Goal: Task Accomplishment & Management: Manage account settings

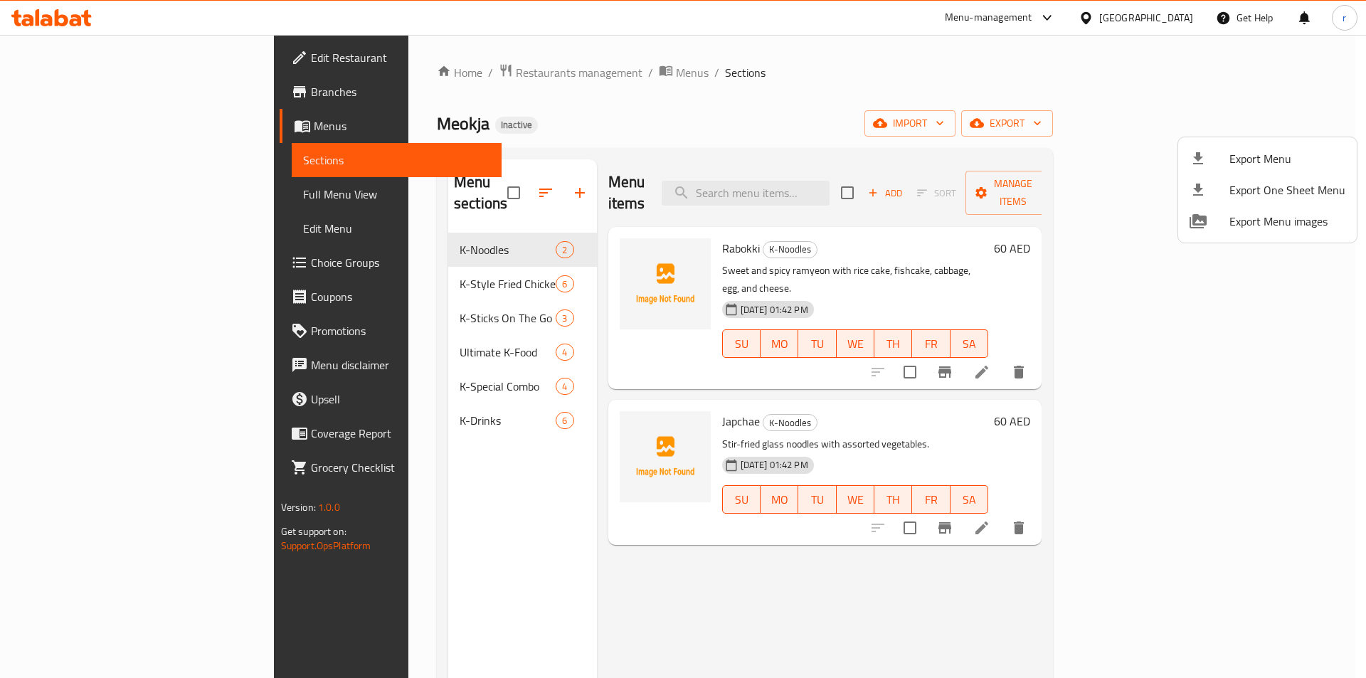
click at [1175, 21] on div at bounding box center [683, 339] width 1366 height 678
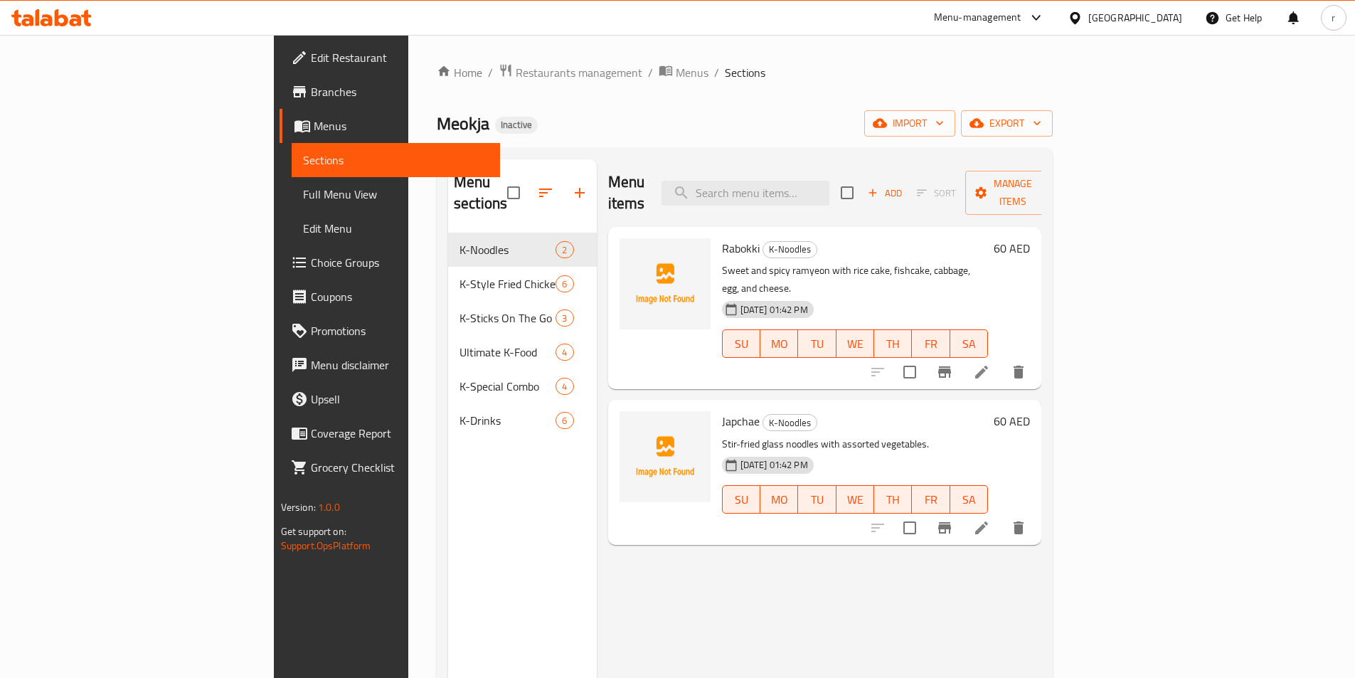
click at [1130, 24] on div "United Arab Emirates" at bounding box center [1135, 18] width 94 height 16
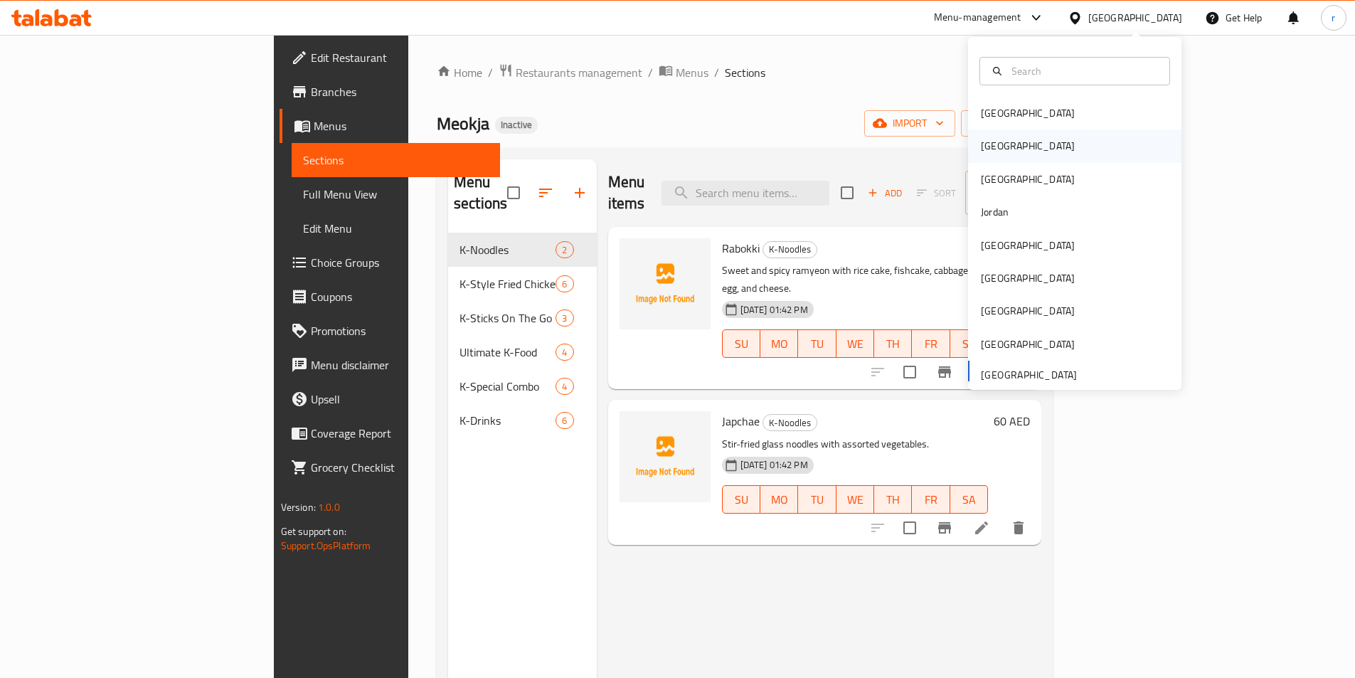
click at [992, 149] on div "Egypt" at bounding box center [1028, 146] width 94 height 16
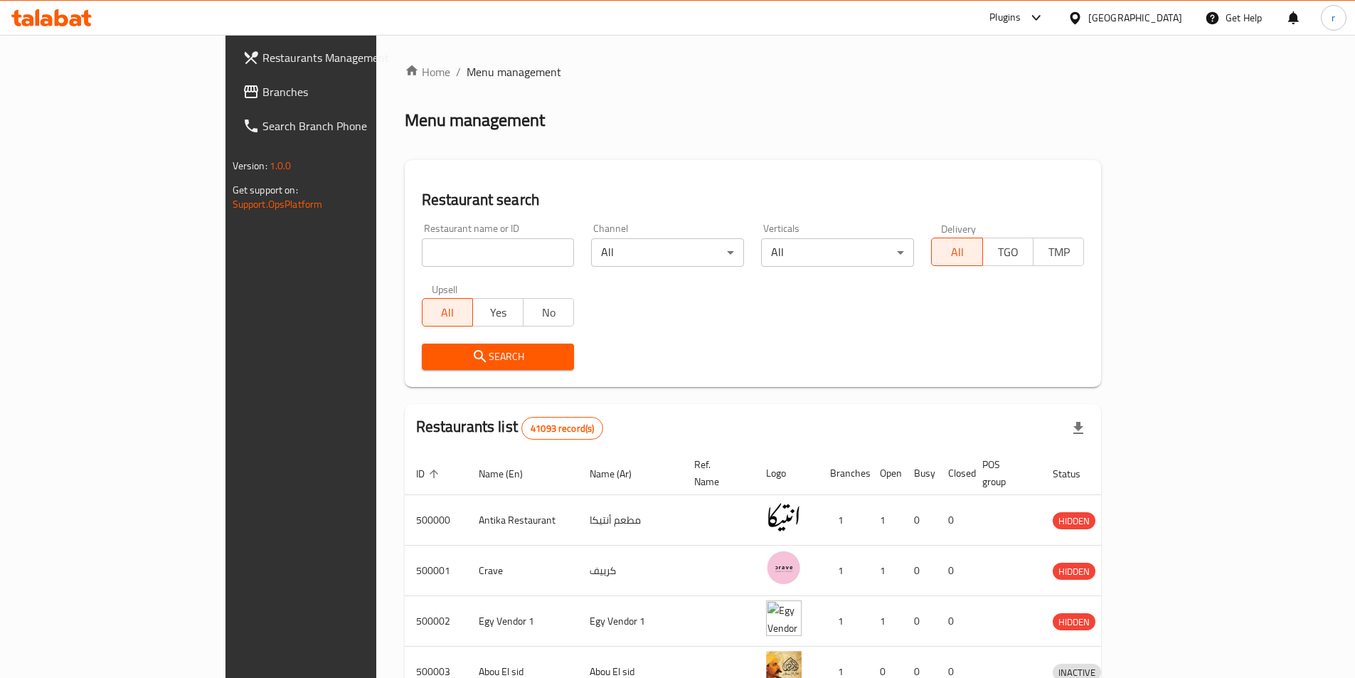
click at [231, 103] on link "Branches" at bounding box center [341, 92] width 221 height 34
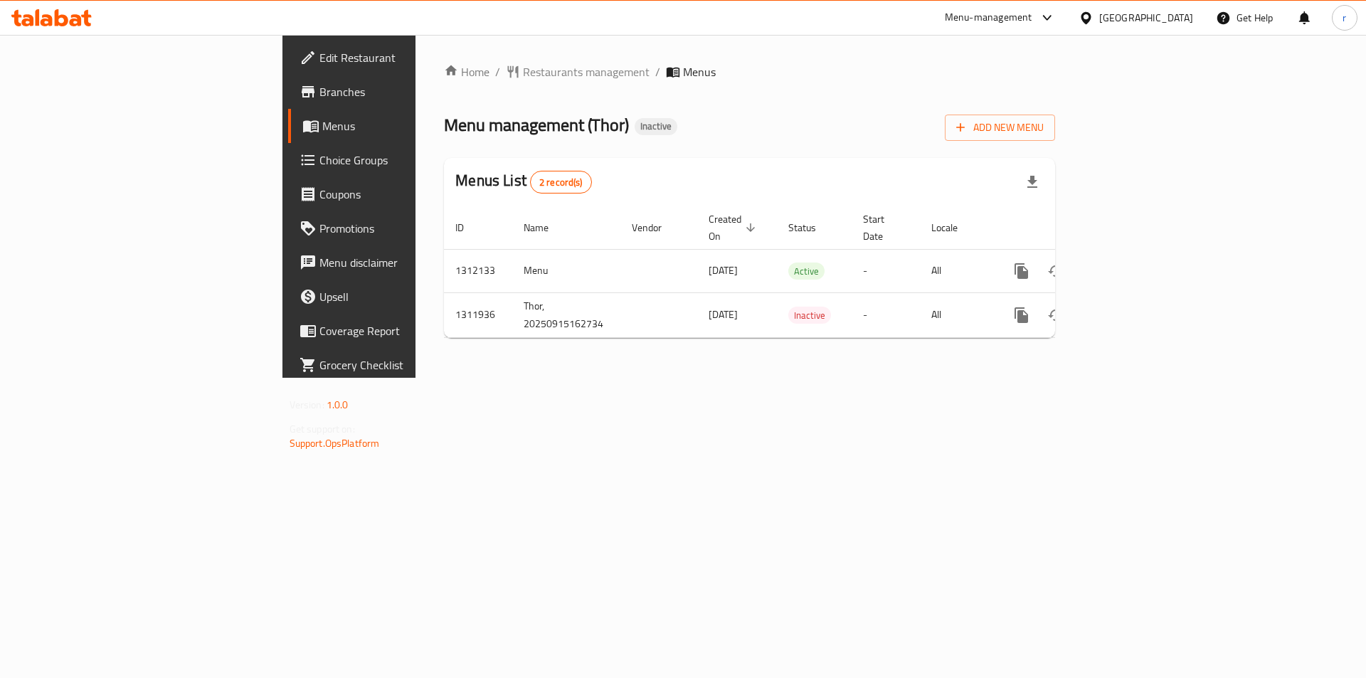
click at [319, 100] on span "Branches" at bounding box center [409, 91] width 180 height 17
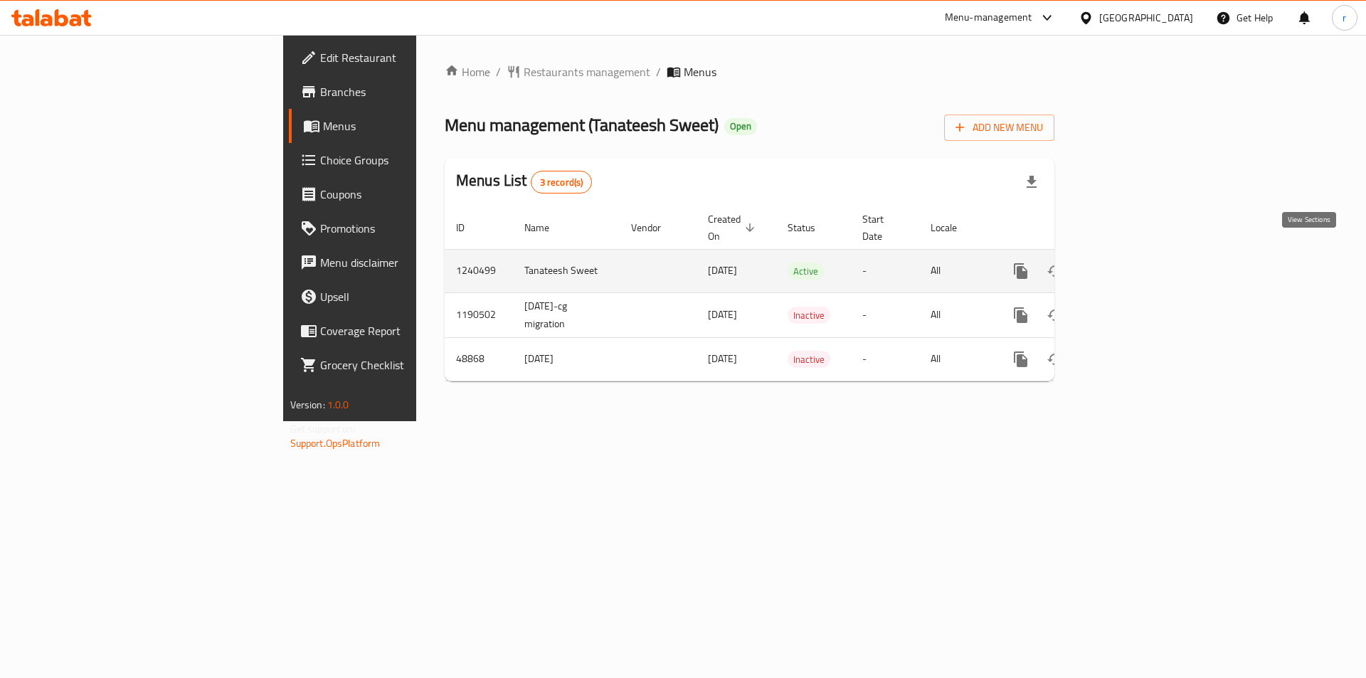
click at [1140, 256] on link "enhanced table" at bounding box center [1123, 271] width 34 height 34
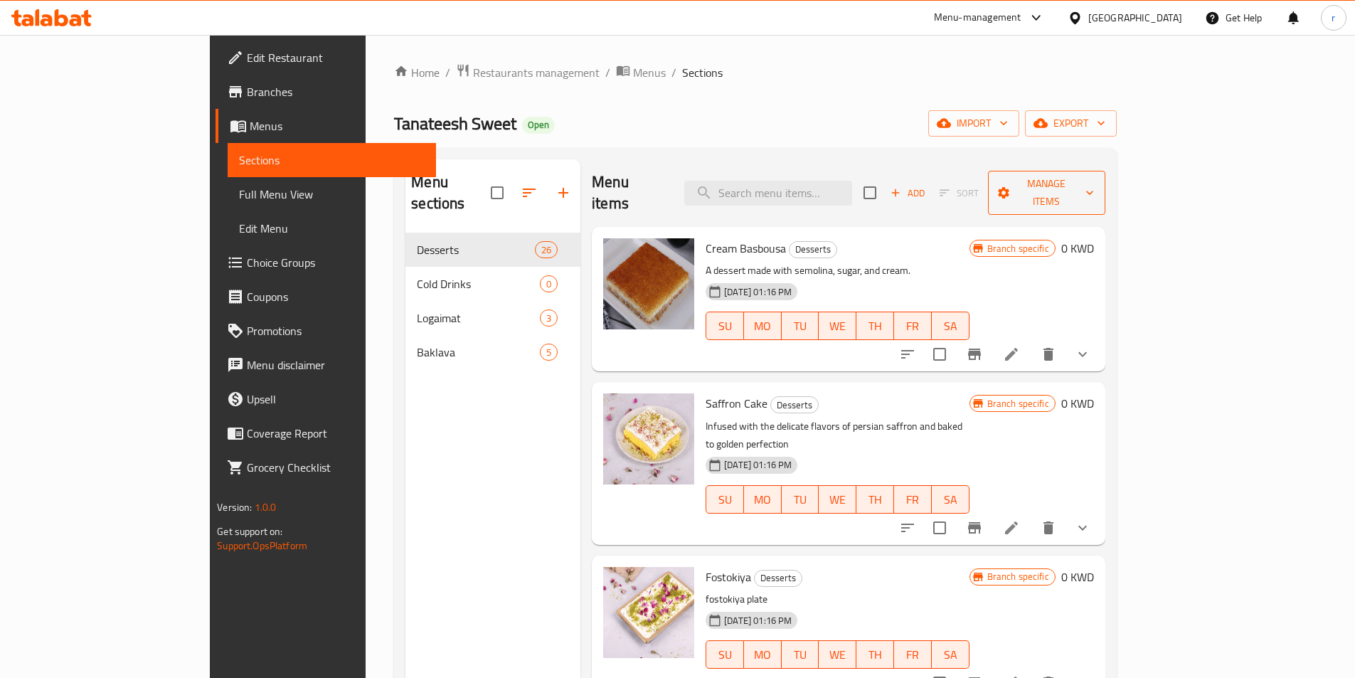
click at [1094, 180] on span "Manage items" at bounding box center [1046, 193] width 95 height 36
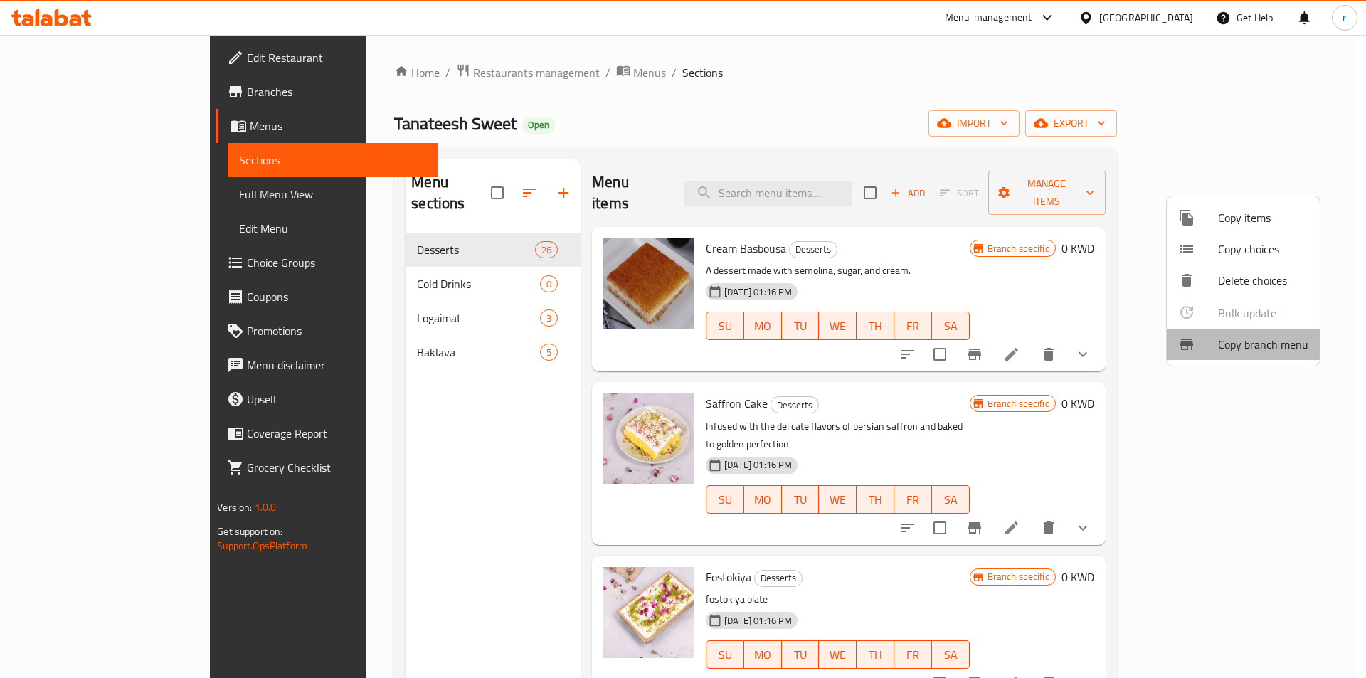
click at [1227, 339] on span "Copy branch menu" at bounding box center [1263, 344] width 90 height 17
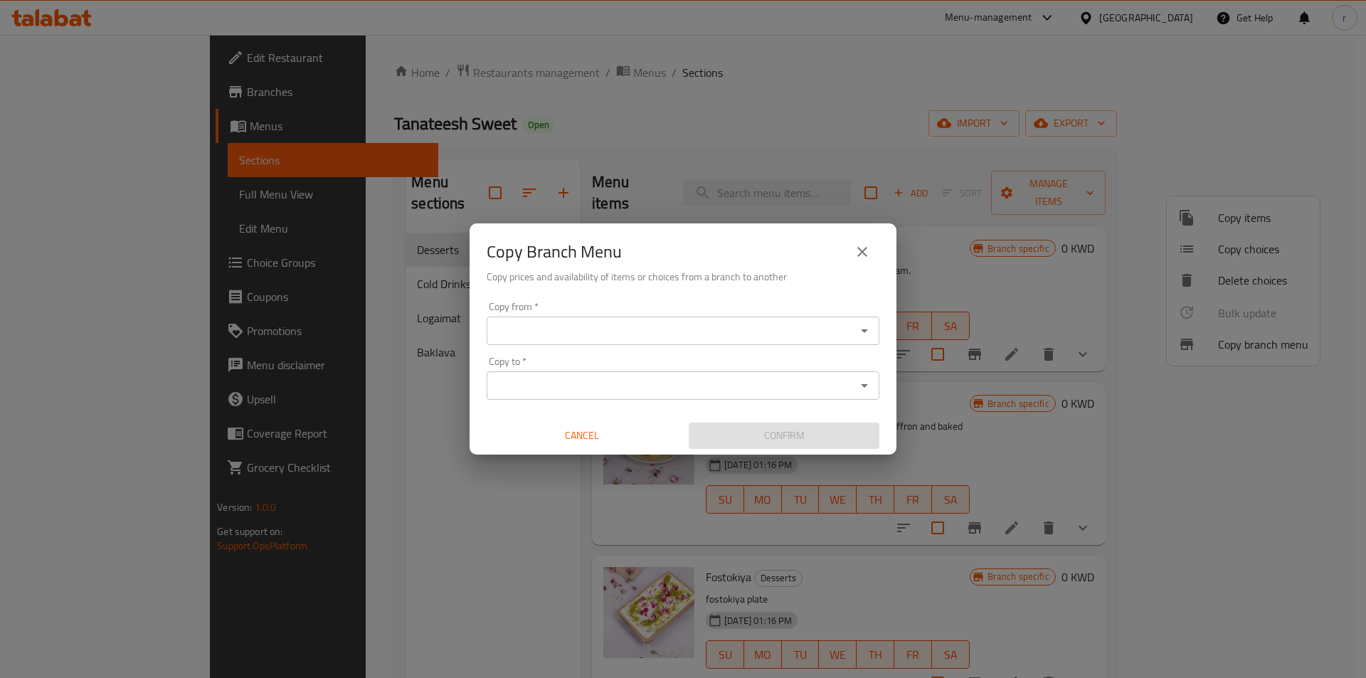
click at [529, 378] on input "Copy to   *" at bounding box center [671, 386] width 361 height 20
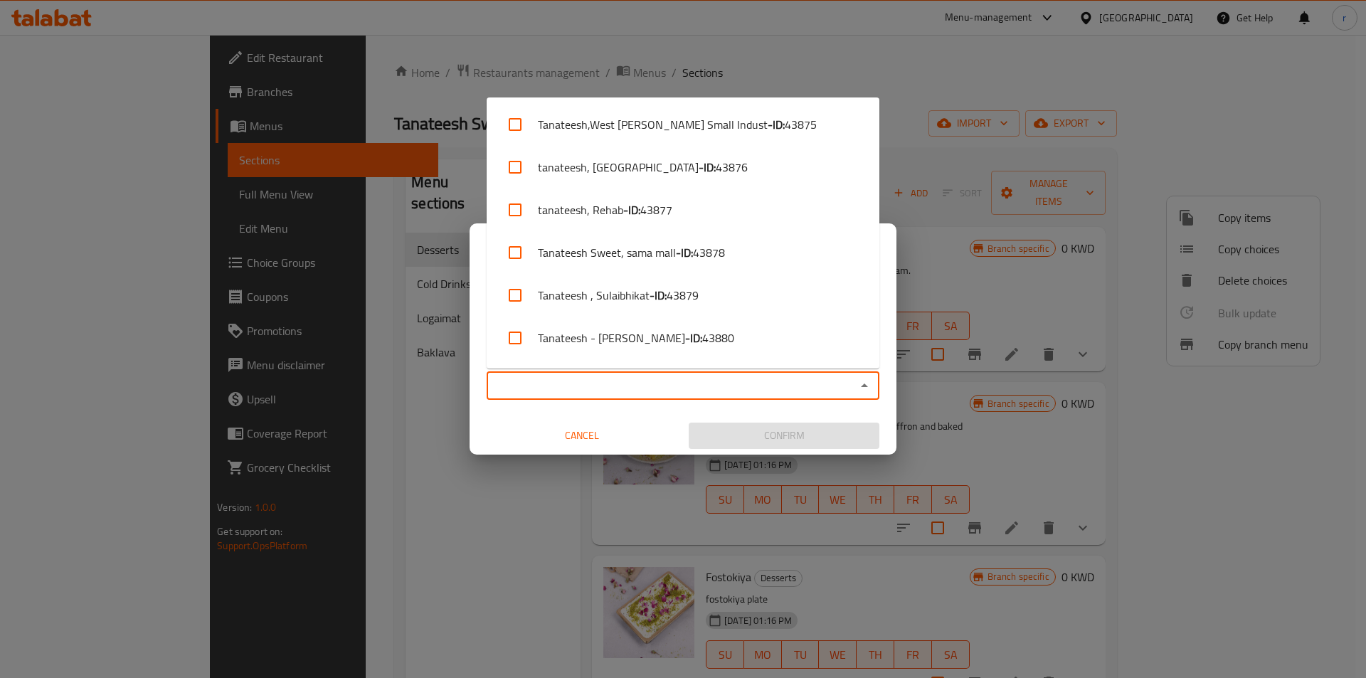
paste input "43875"
type input "43875"
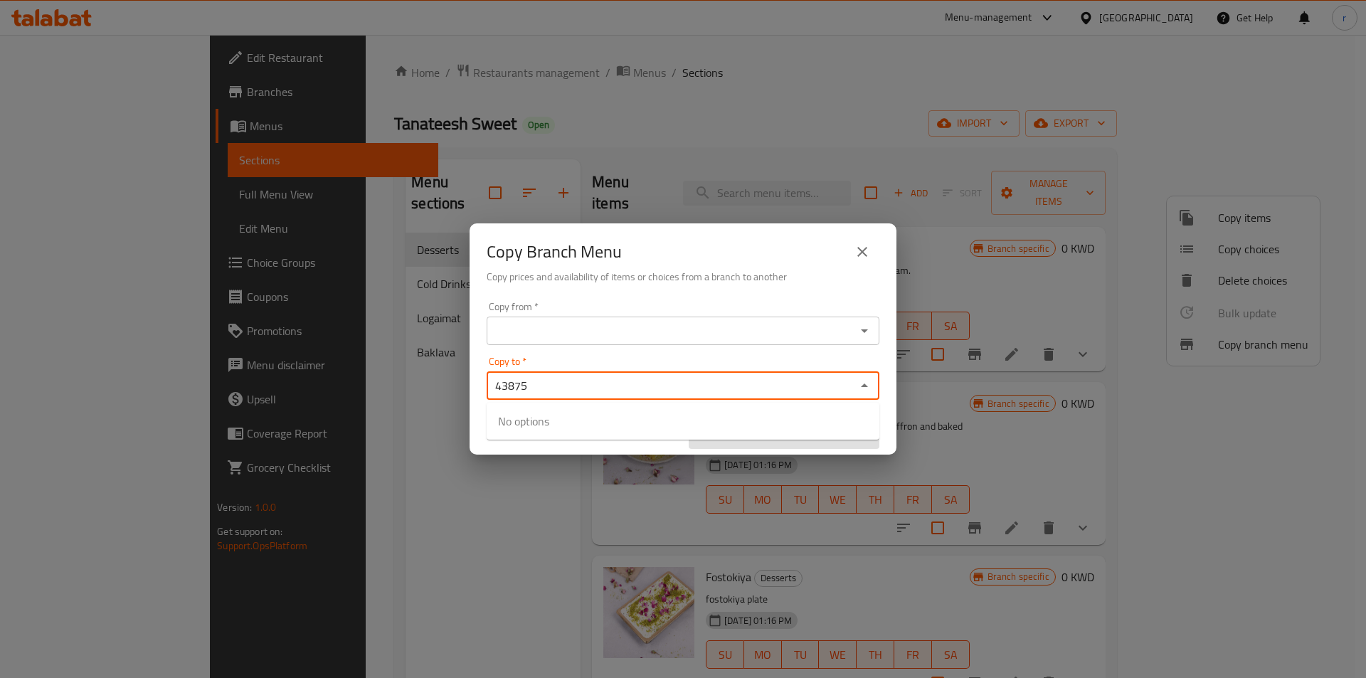
drag, startPoint x: 551, startPoint y: 380, endPoint x: 462, endPoint y: 390, distance: 88.8
click at [462, 390] on div "Copy Branch Menu Copy prices and availability of items or choices from a branch…" at bounding box center [683, 339] width 1366 height 678
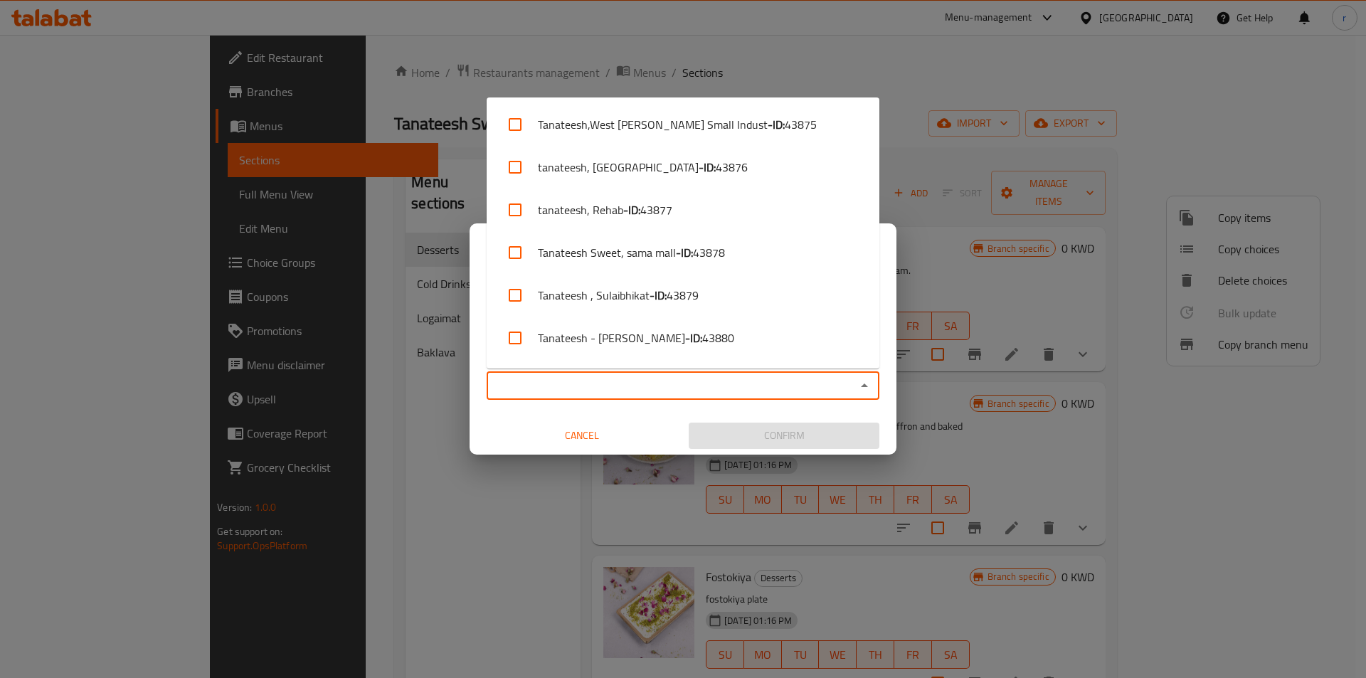
click at [230, 209] on div "Copy Branch Menu Copy prices and availability of items or choices from a branch…" at bounding box center [683, 339] width 1366 height 678
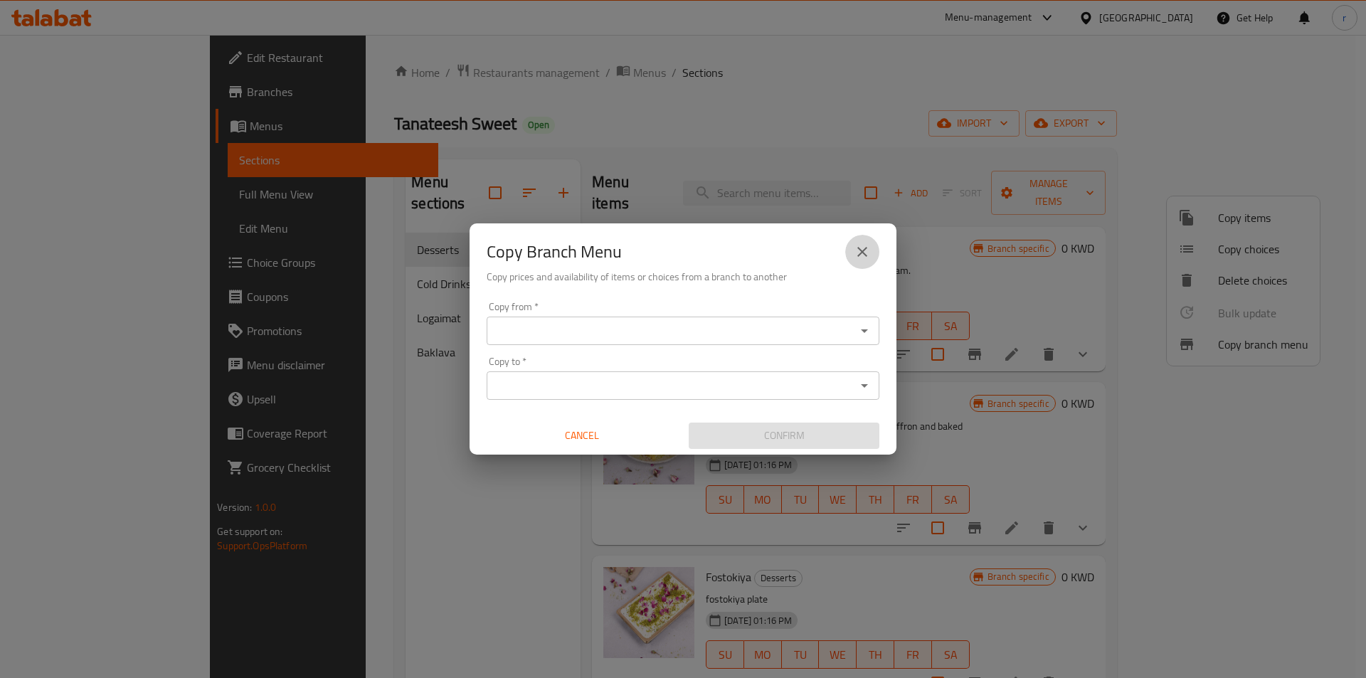
click at [868, 252] on icon "close" at bounding box center [862, 251] width 17 height 17
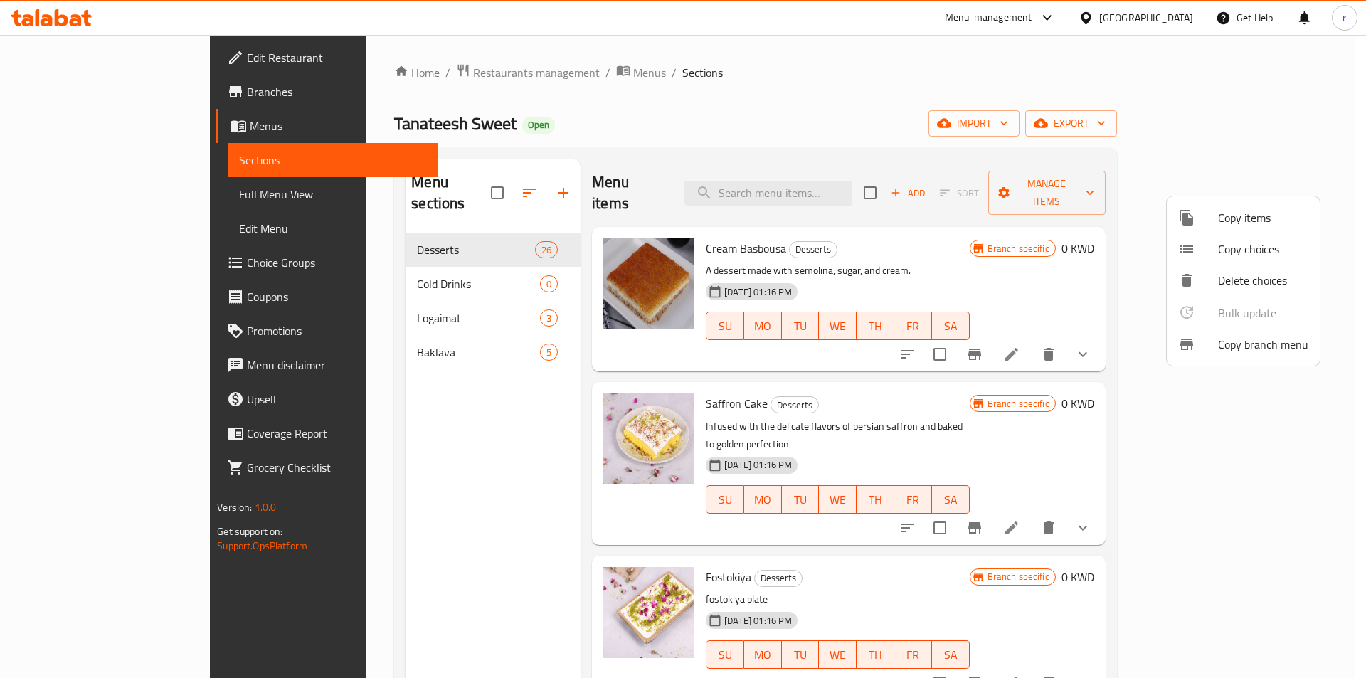
click at [85, 95] on div at bounding box center [683, 339] width 1366 height 678
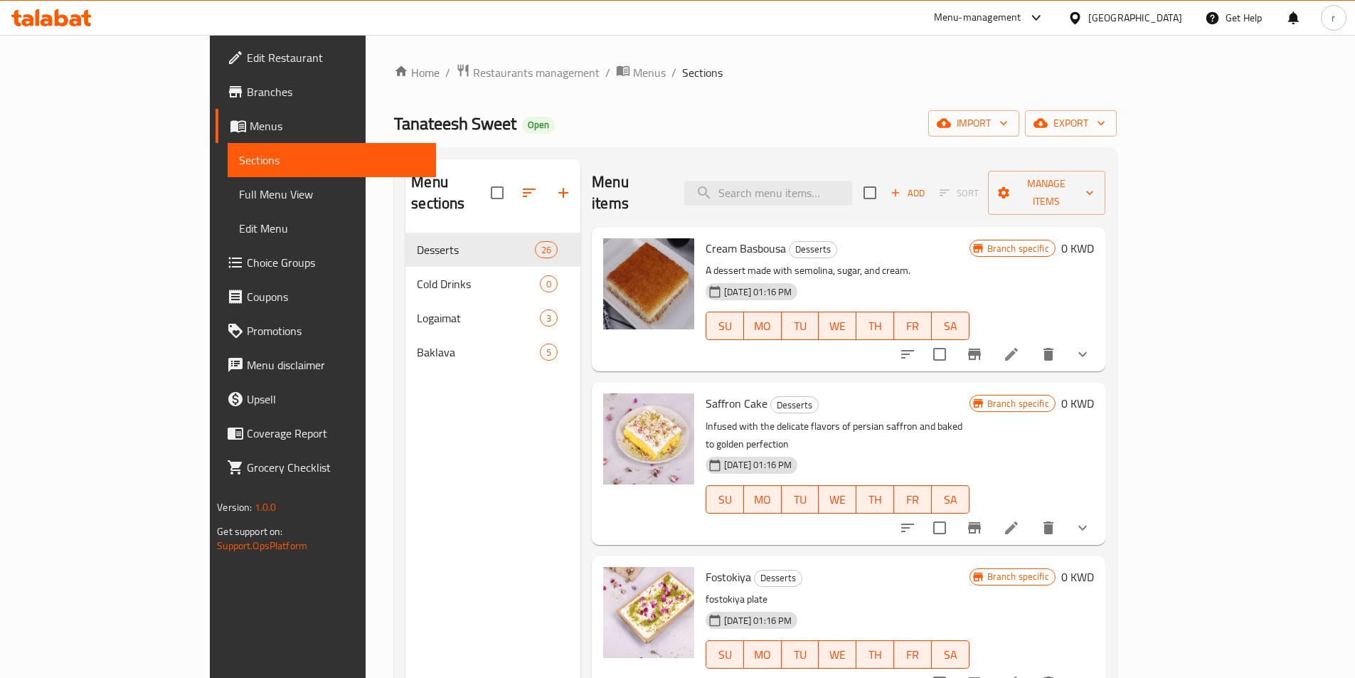
click at [247, 95] on span "Branches" at bounding box center [336, 91] width 178 height 17
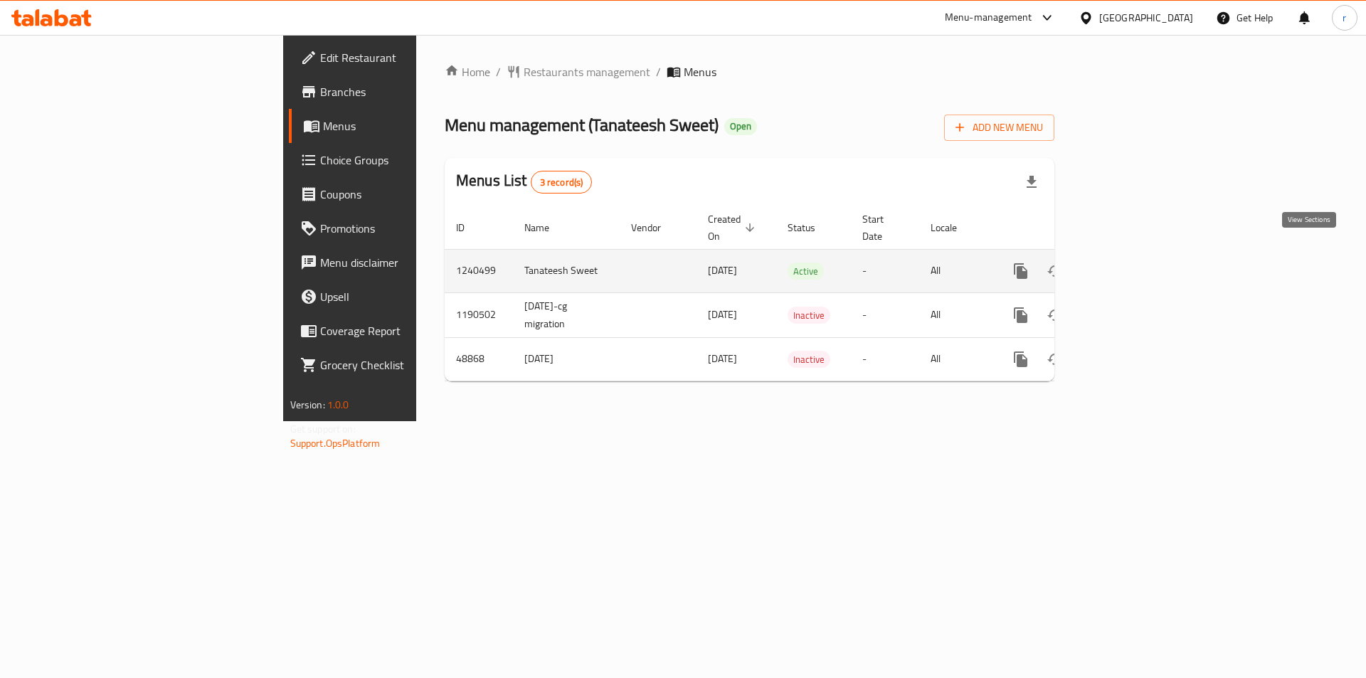
click at [1140, 254] on link "enhanced table" at bounding box center [1123, 271] width 34 height 34
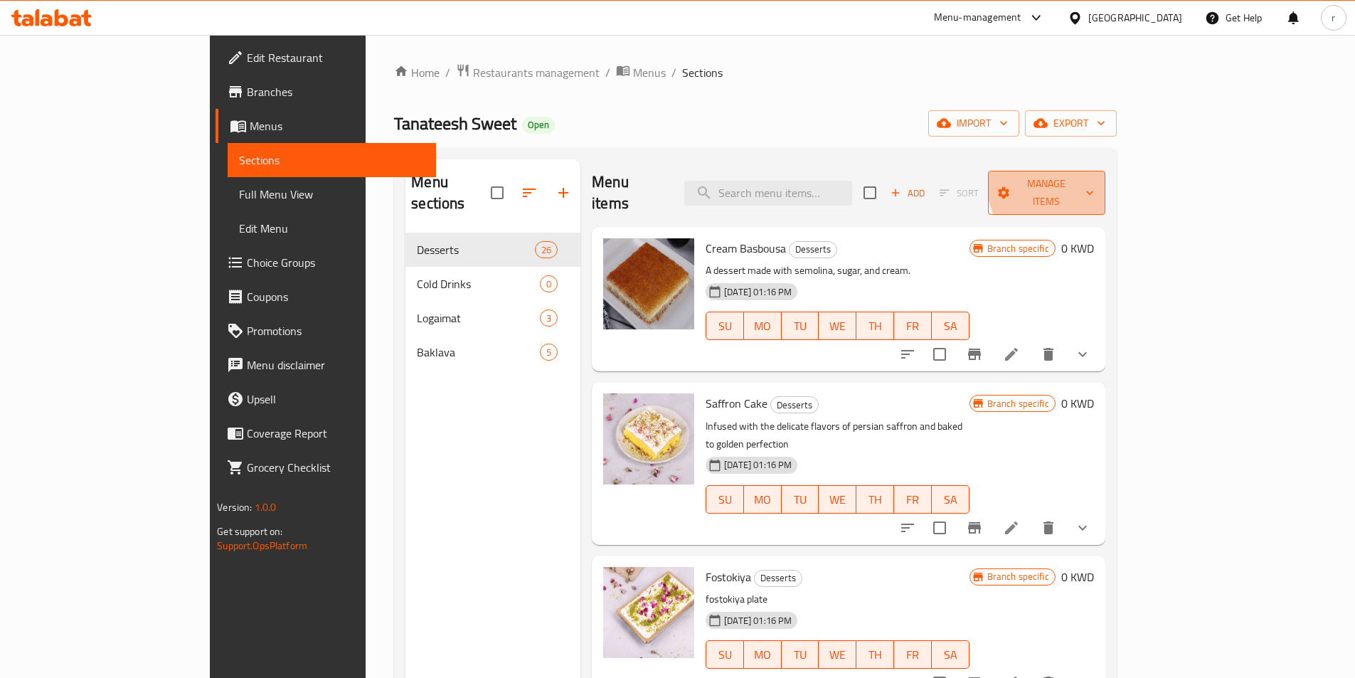
click at [1094, 181] on span "Manage items" at bounding box center [1046, 193] width 95 height 36
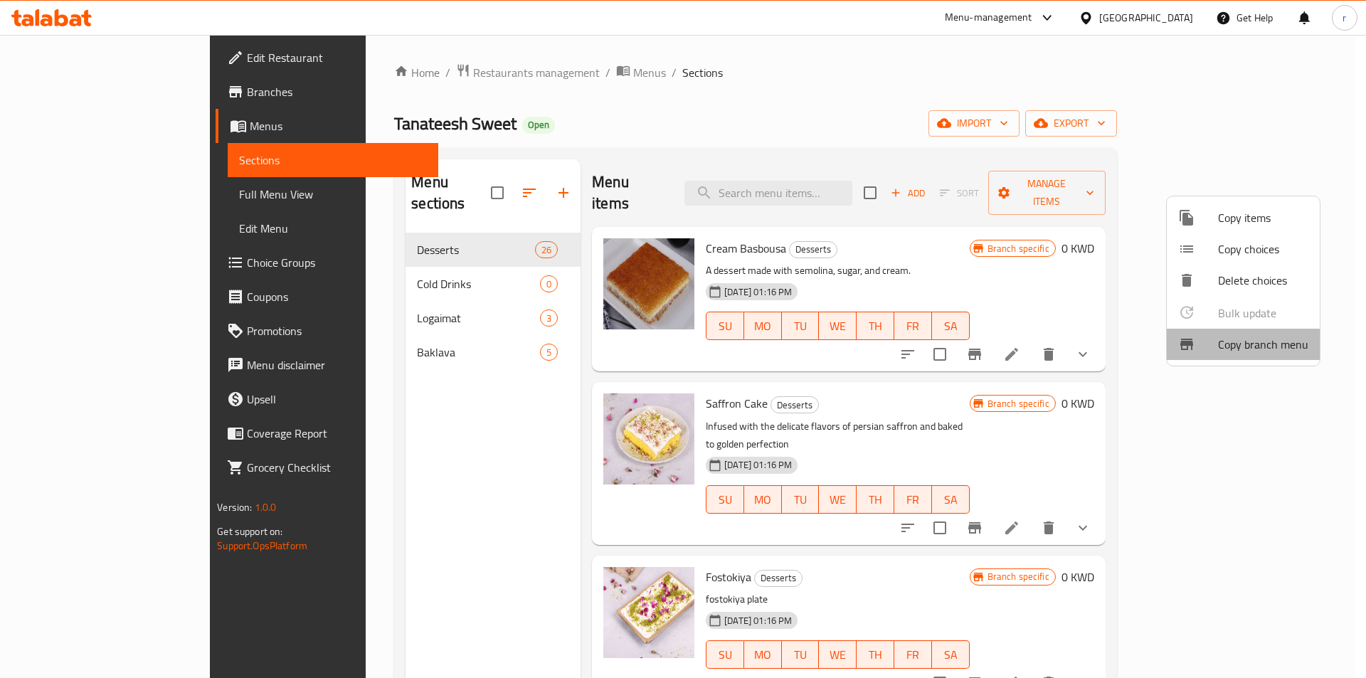
click at [1266, 343] on span "Copy branch menu" at bounding box center [1263, 344] width 90 height 17
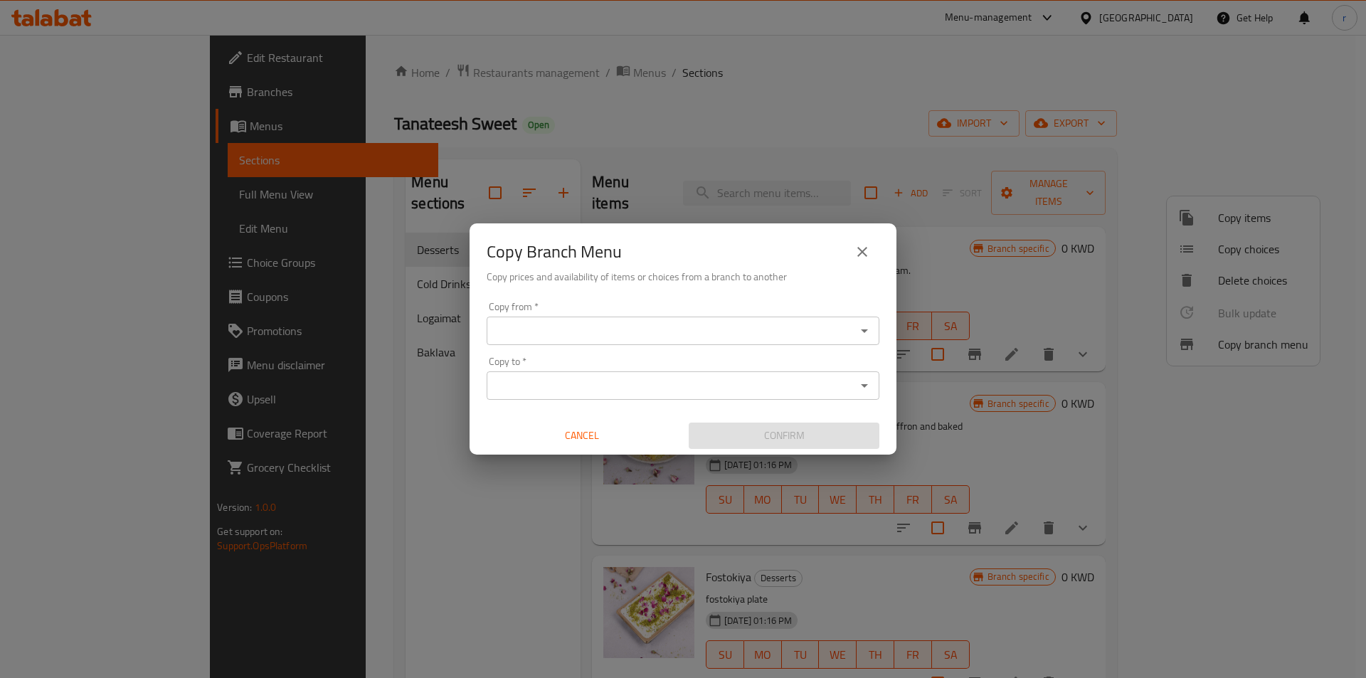
click at [747, 341] on div "Copy from *" at bounding box center [683, 331] width 393 height 28
click at [864, 331] on icon "Open" at bounding box center [864, 331] width 7 height 4
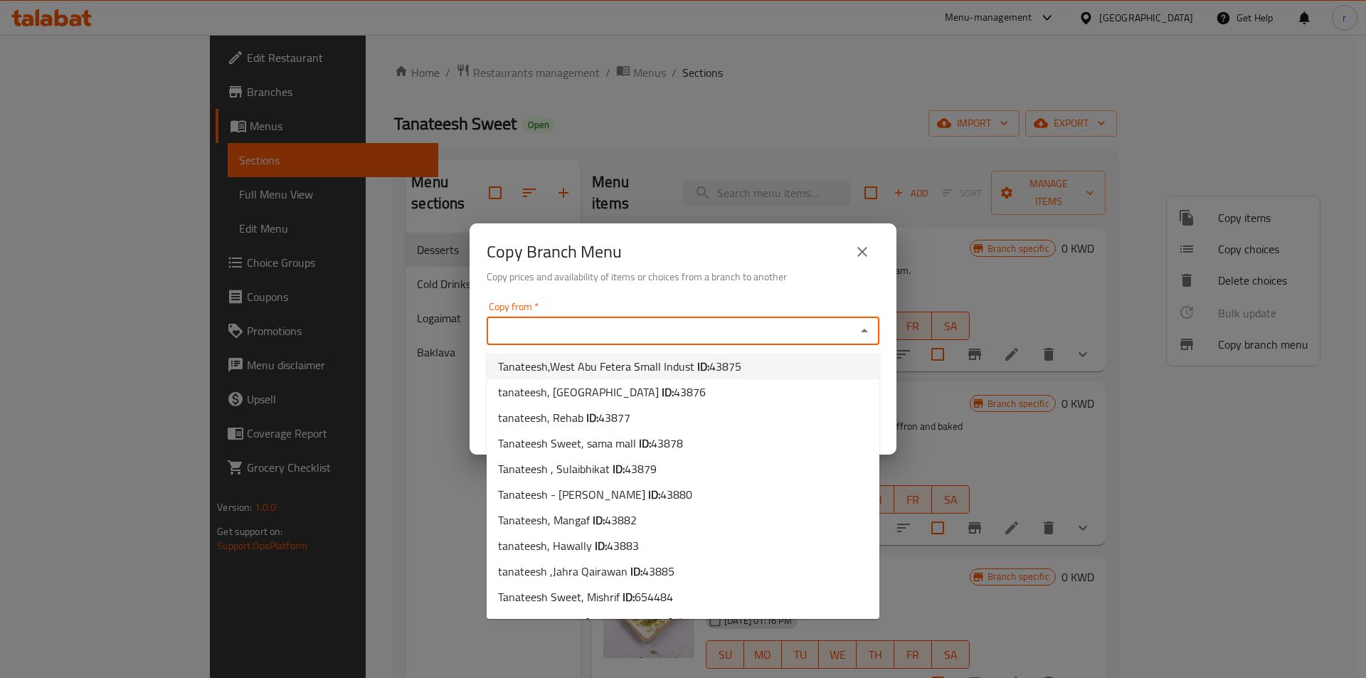
click at [746, 371] on li "Tanateesh,West Abu Fetera Small Indust ID: 43875" at bounding box center [683, 367] width 393 height 26
type input "Tanateesh,West Abu Fetera Small Indust"
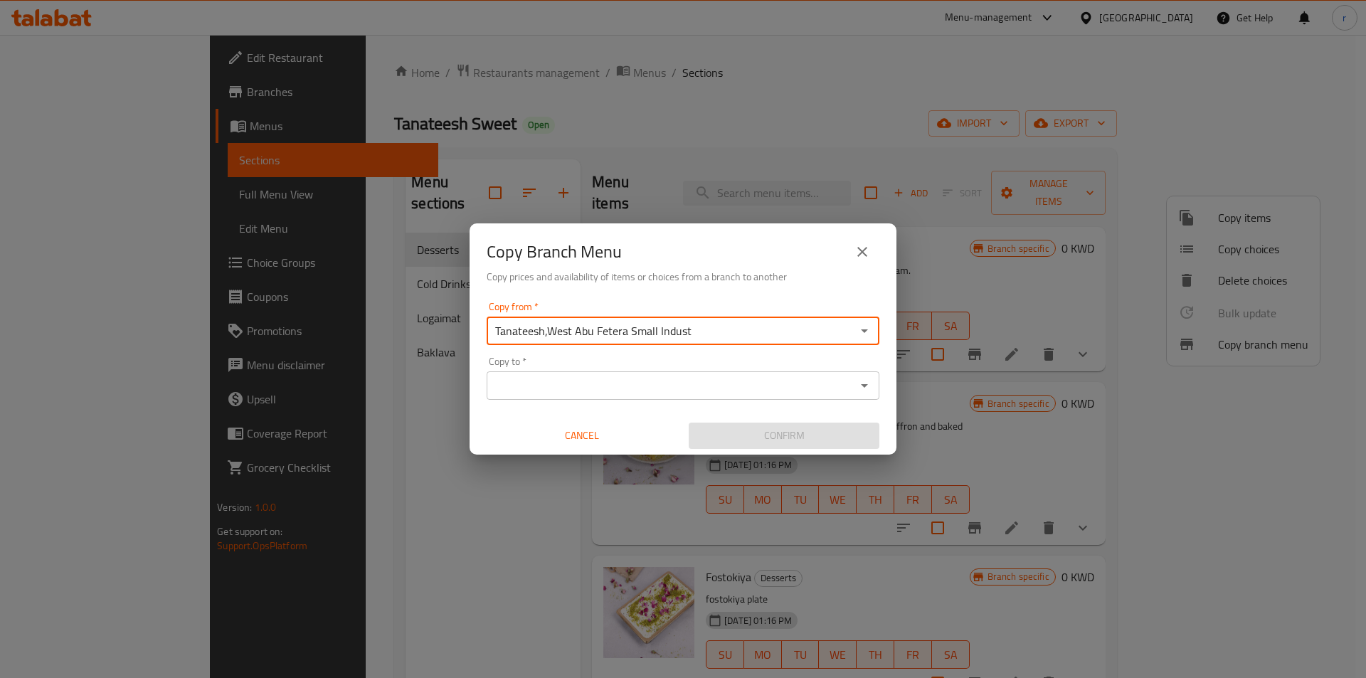
click at [864, 386] on icon "Open" at bounding box center [864, 386] width 7 height 4
click at [556, 398] on div "Copy to *" at bounding box center [683, 385] width 393 height 28
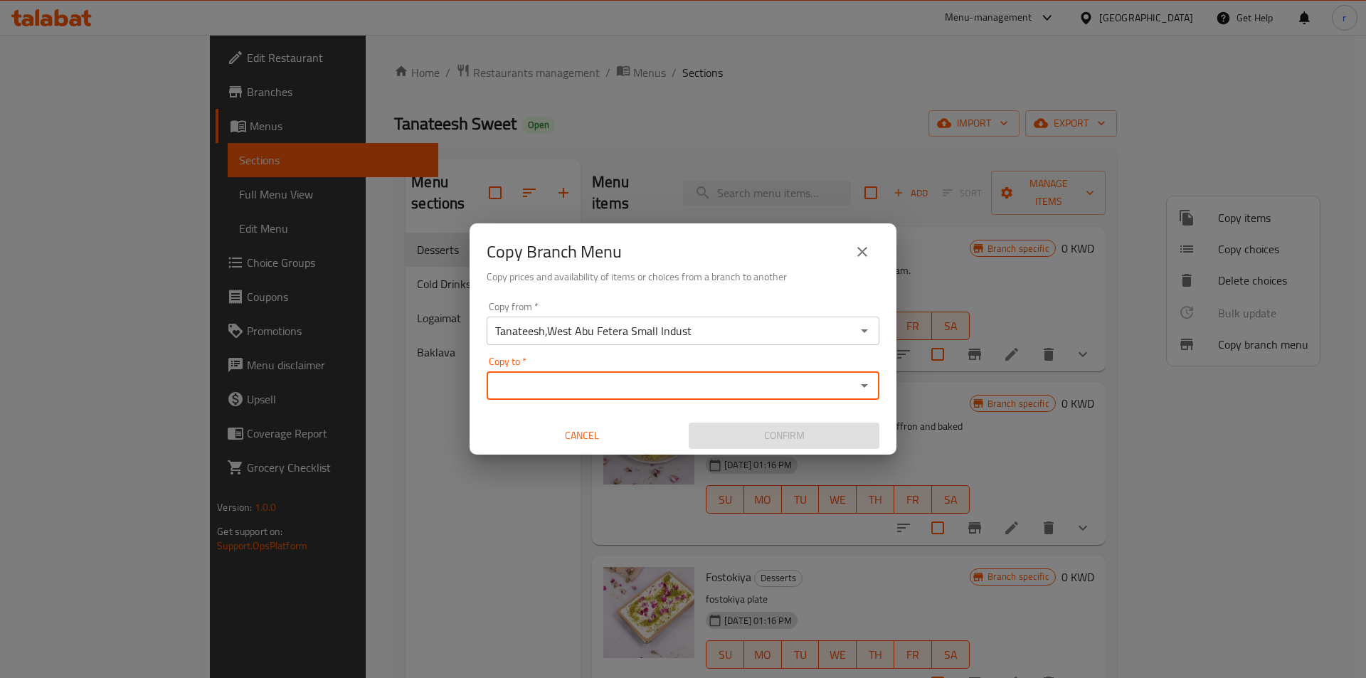
paste input "777748"
type input "7"
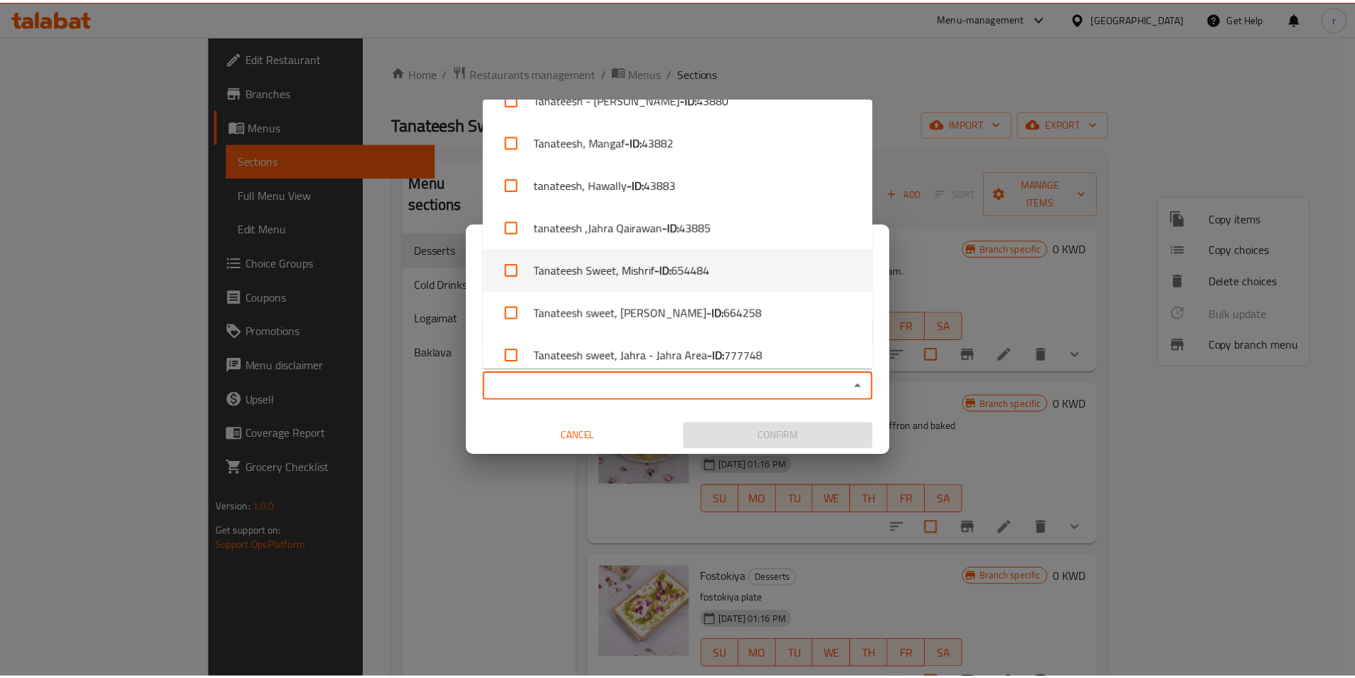
scroll to position [253, 0]
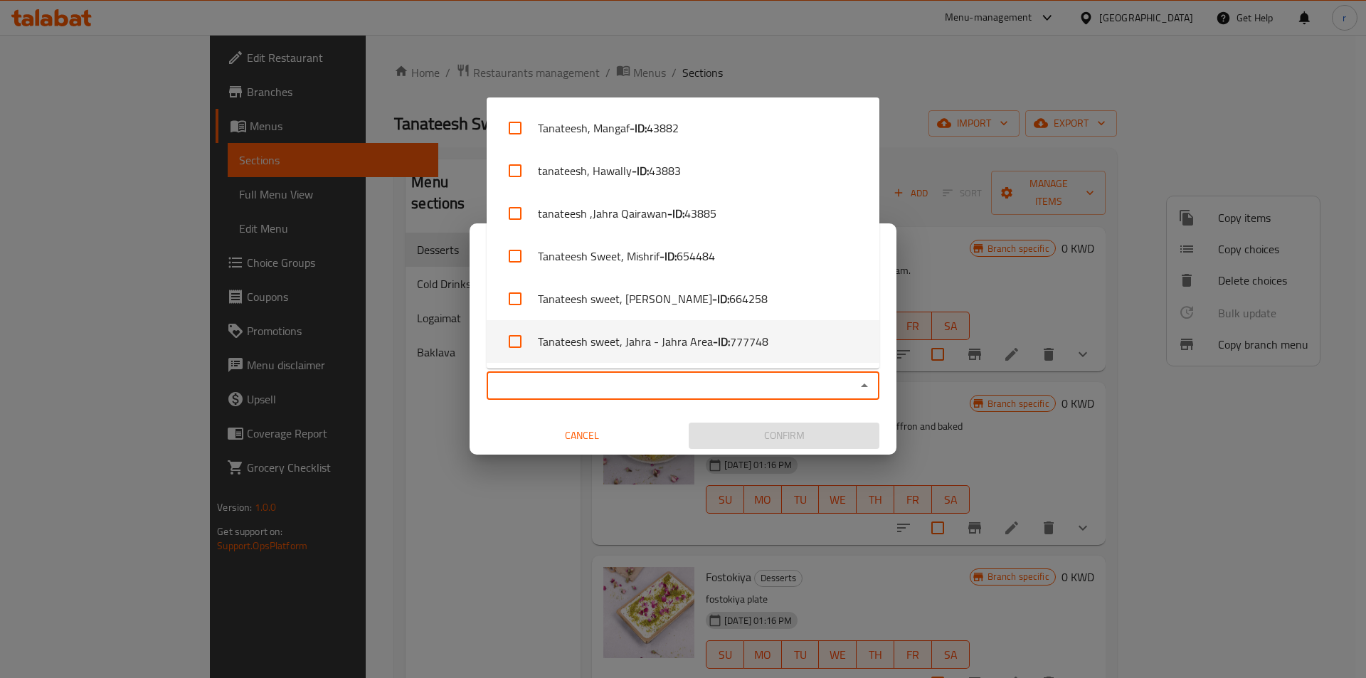
click at [749, 343] on span "777748" at bounding box center [749, 341] width 38 height 17
checkbox input "true"
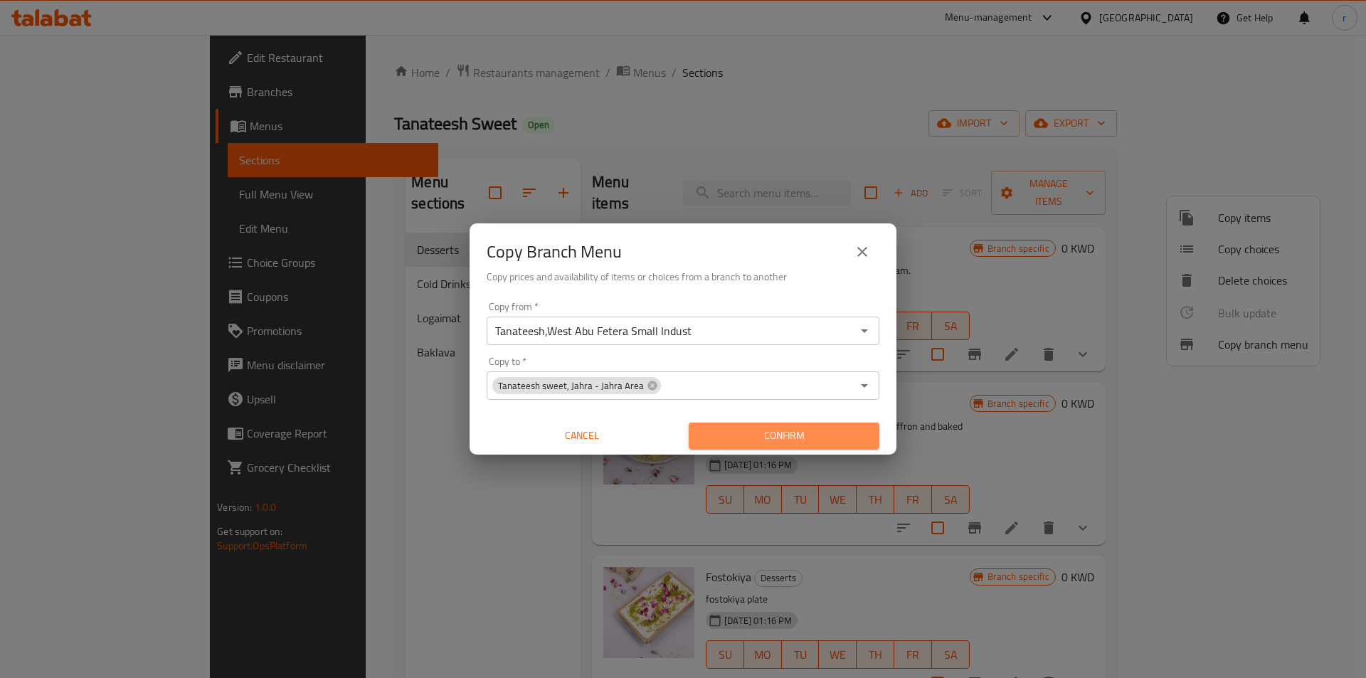
click at [736, 424] on button "Confirm" at bounding box center [784, 436] width 191 height 26
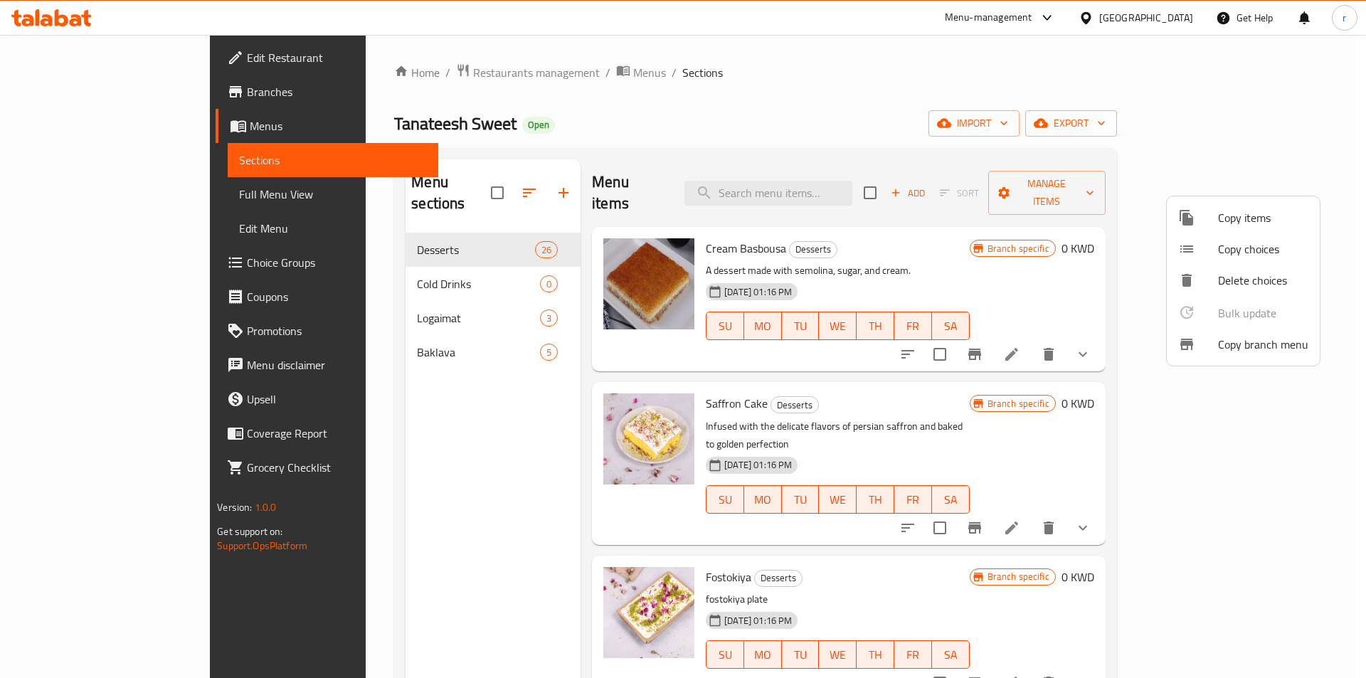
click at [109, 196] on div at bounding box center [683, 339] width 1366 height 678
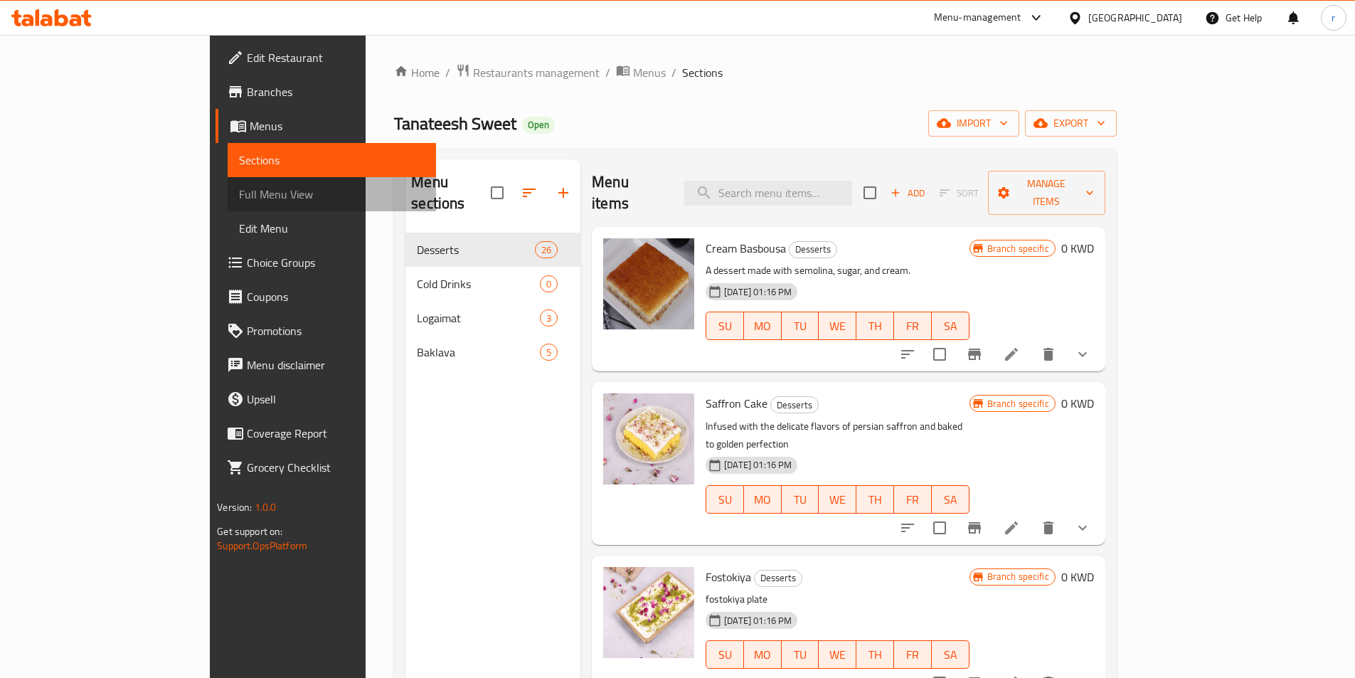
click at [239, 194] on span "Full Menu View" at bounding box center [332, 194] width 186 height 17
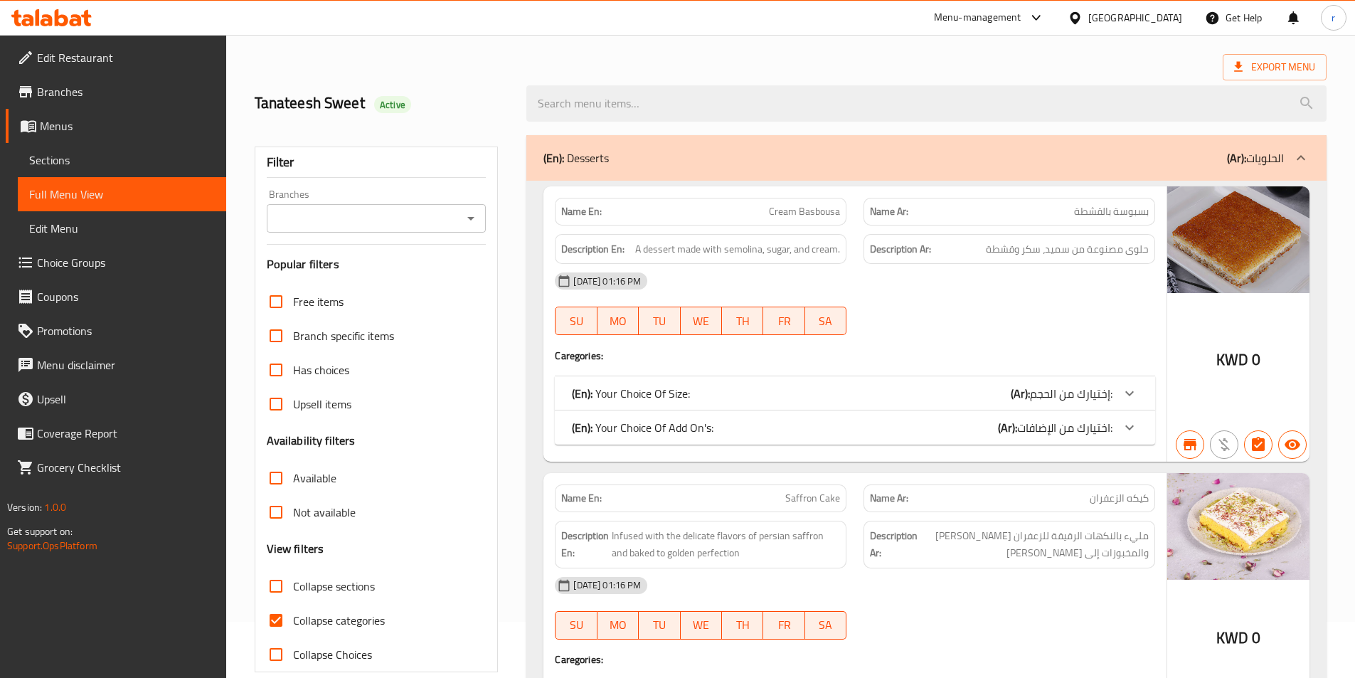
scroll to position [142, 0]
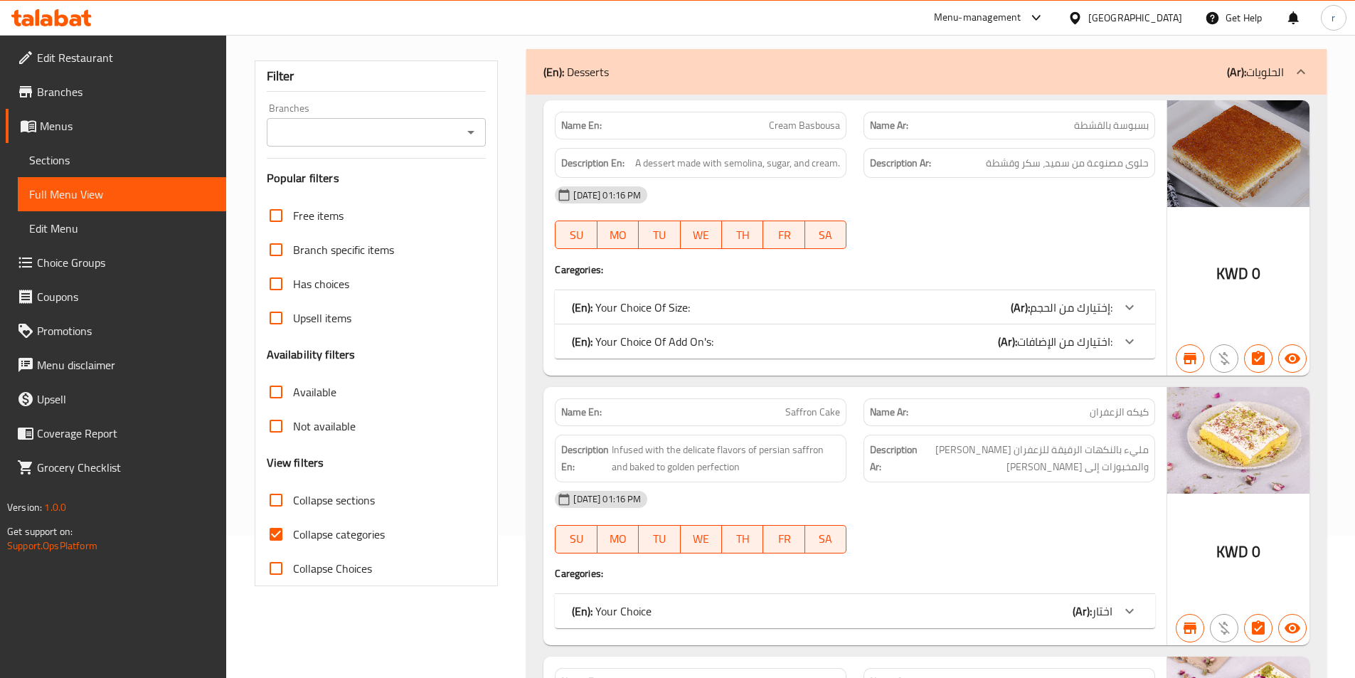
click at [315, 526] on span "Collapse categories" at bounding box center [339, 534] width 92 height 17
click at [293, 524] on input "Collapse categories" at bounding box center [276, 534] width 34 height 34
checkbox input "false"
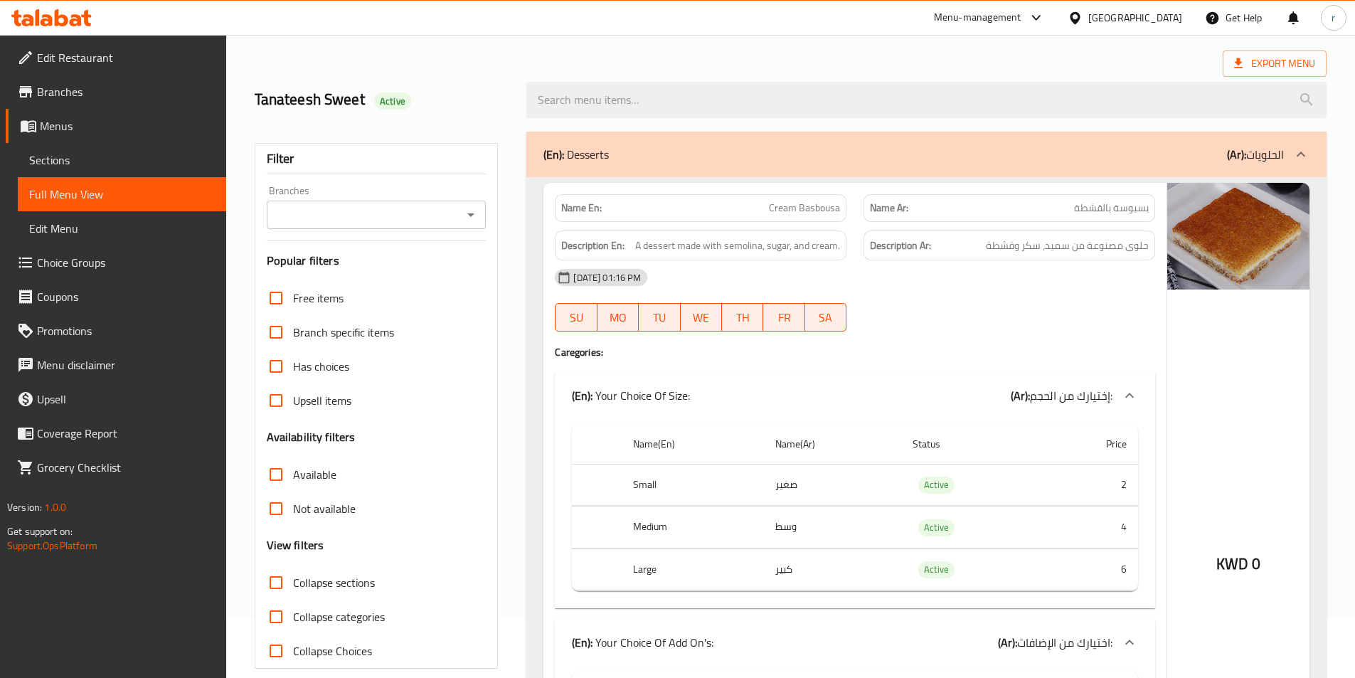
scroll to position [0, 0]
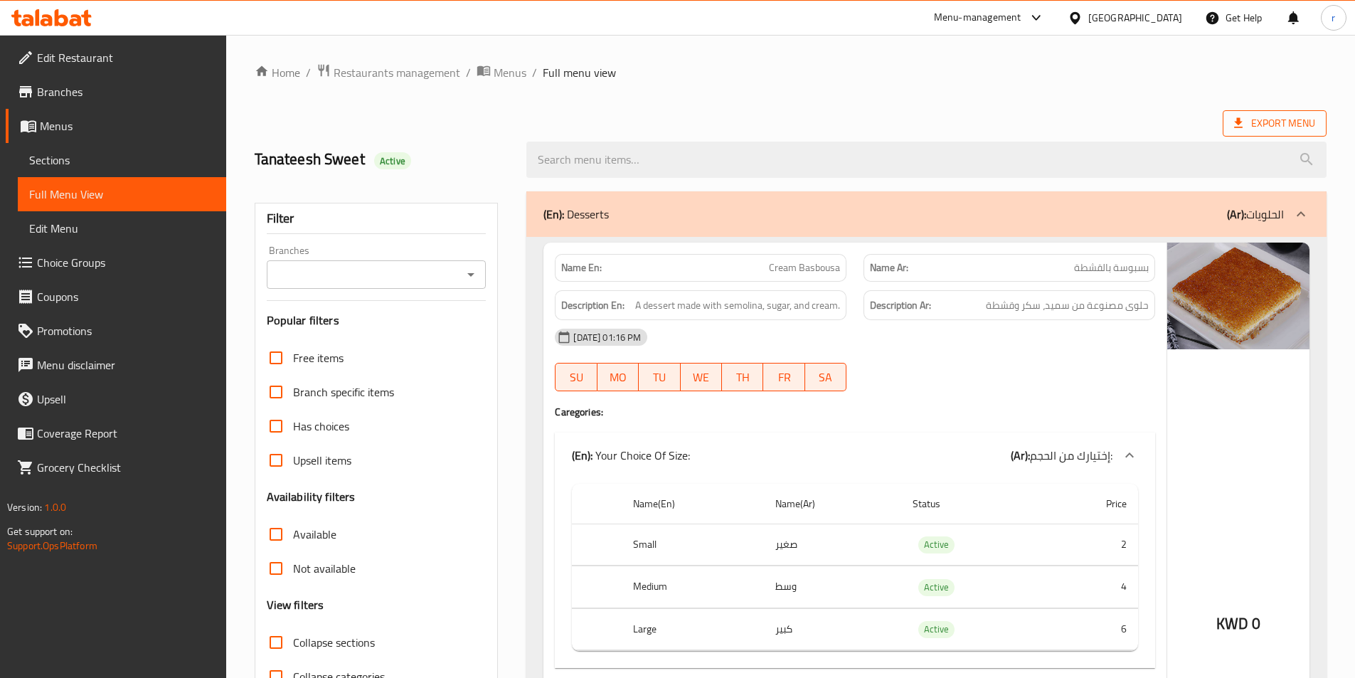
click at [1292, 115] on span "Export Menu" at bounding box center [1274, 124] width 81 height 18
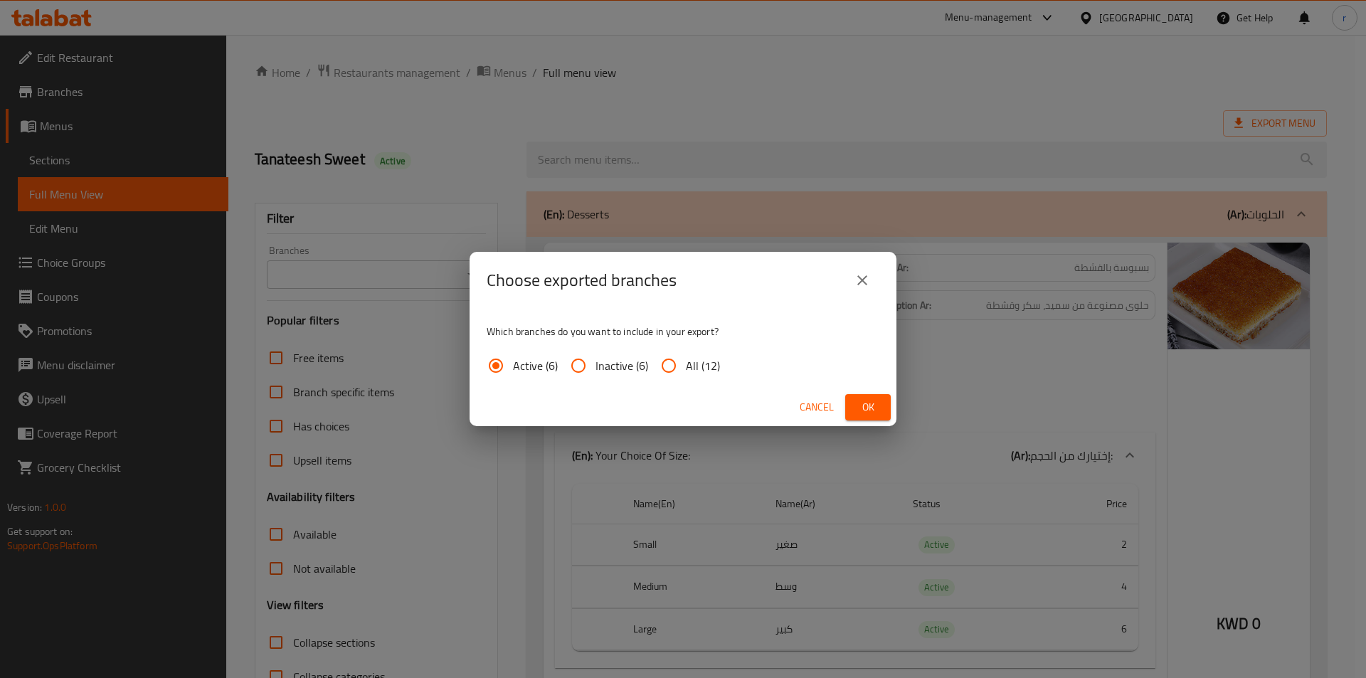
click at [672, 368] on input "All (12)" at bounding box center [669, 366] width 34 height 34
radio input "true"
click at [871, 404] on span "Ok" at bounding box center [867, 407] width 23 height 18
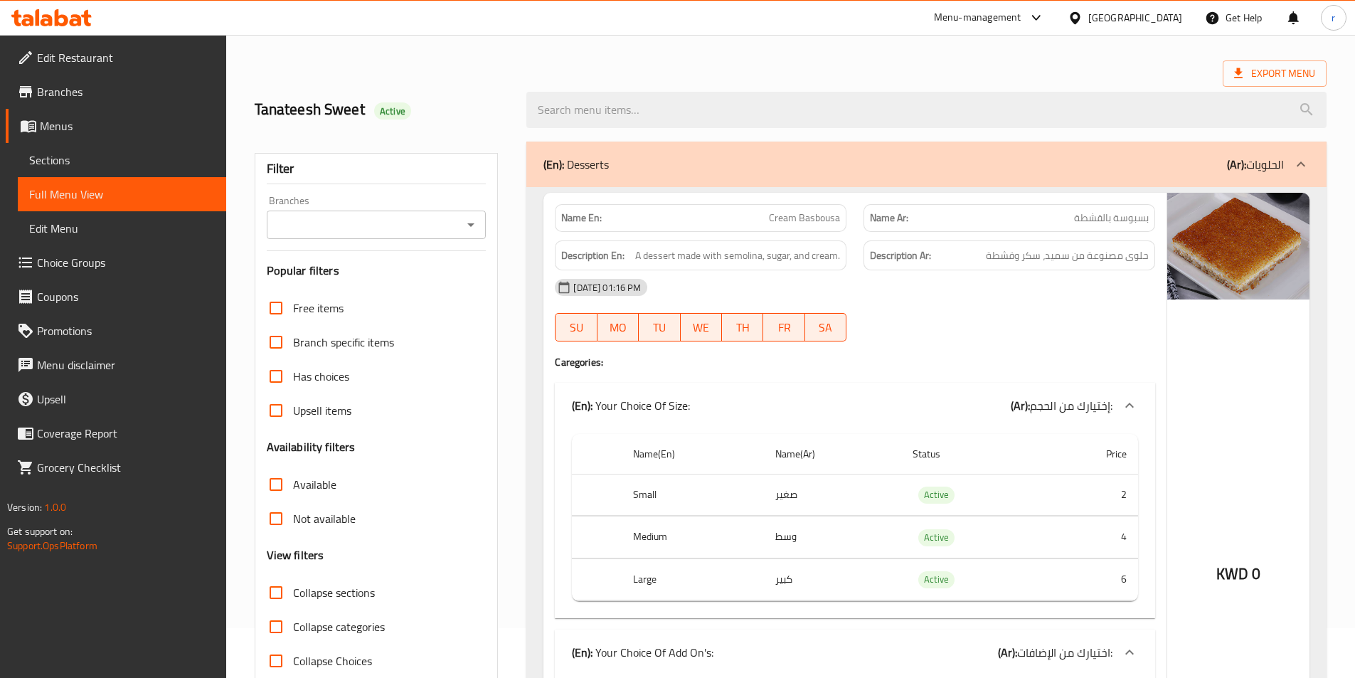
scroll to position [71, 0]
